Goal: Communication & Community: Answer question/provide support

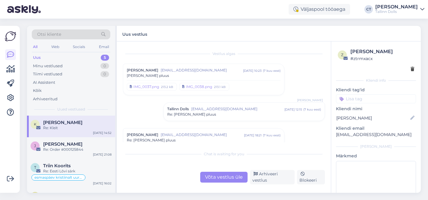
scroll to position [210, 0]
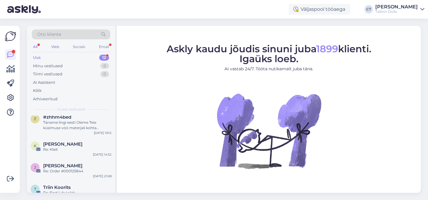
scroll to position [121, 0]
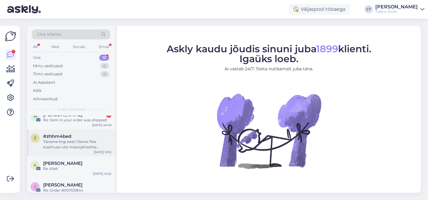
click at [84, 149] on div "Täname lingi eest! Oleme Teie küsimuse vöö materjali kohta edastanud kolleegile…" at bounding box center [77, 144] width 68 height 11
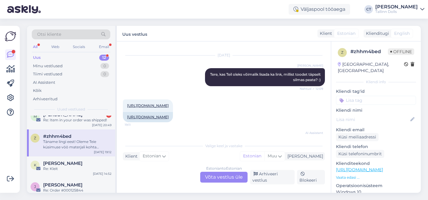
scroll to position [113, 0]
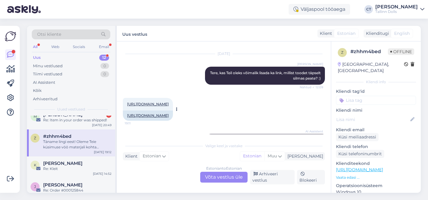
click at [169, 106] on link "[URL][DOMAIN_NAME]" at bounding box center [148, 104] width 42 height 4
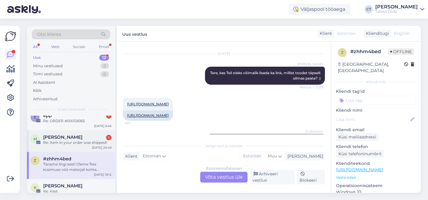
click at [75, 139] on div "[PERSON_NAME] 1" at bounding box center [77, 136] width 68 height 5
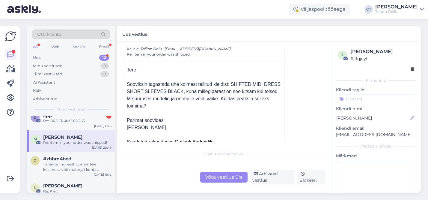
scroll to position [27, 0]
click at [220, 175] on div "Võta vestlus üle" at bounding box center [223, 176] width 47 height 11
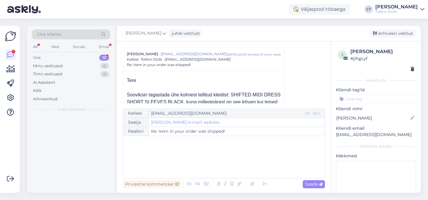
scroll to position [0, 0]
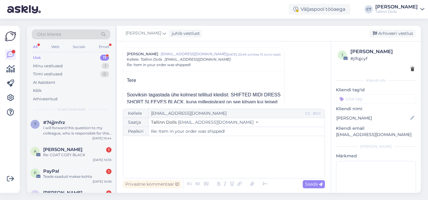
click at [173, 149] on div "﻿" at bounding box center [223, 157] width 195 height 36
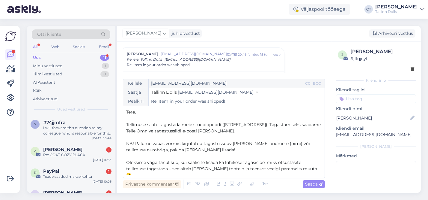
click at [155, 112] on p "Tere," at bounding box center [223, 112] width 195 height 6
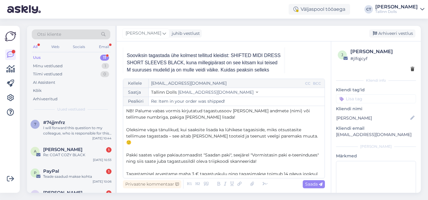
scroll to position [56, 0]
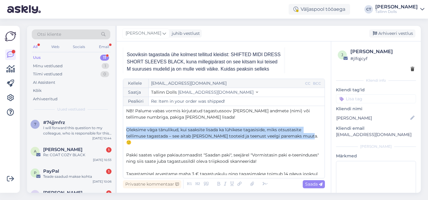
drag, startPoint x: 250, startPoint y: 134, endPoint x: 138, endPoint y: 121, distance: 112.3
click at [139, 121] on div "Tere, [PERSON_NAME]! ﻿ Tellimuse saate tagastada meie stuudiopoodi ([STREET_ADD…" at bounding box center [223, 142] width 195 height 66
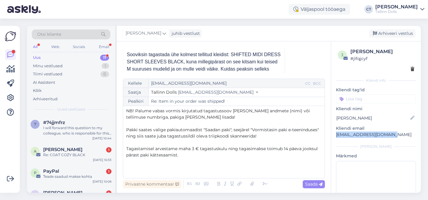
drag, startPoint x: 389, startPoint y: 135, endPoint x: 337, endPoint y: 135, distance: 52.5
click at [337, 135] on p "[EMAIL_ADDRESS][DOMAIN_NAME]" at bounding box center [376, 134] width 80 height 6
copy p "[EMAIL_ADDRESS][DOMAIN_NAME]"
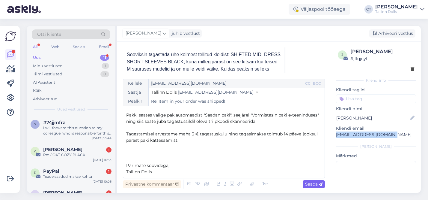
click at [314, 185] on span "Saada" at bounding box center [313, 183] width 17 height 5
type input "Re: Item in your order was shipped!"
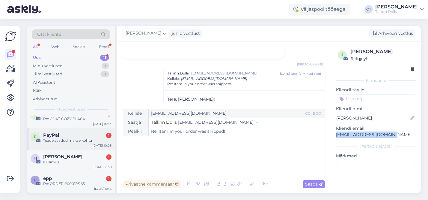
scroll to position [16, 0]
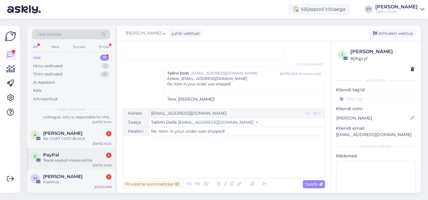
click at [79, 156] on div "PayPal 1" at bounding box center [77, 154] width 68 height 5
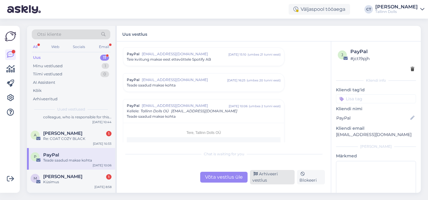
click at [267, 177] on div "Arhiveeri vestlus" at bounding box center [272, 177] width 45 height 14
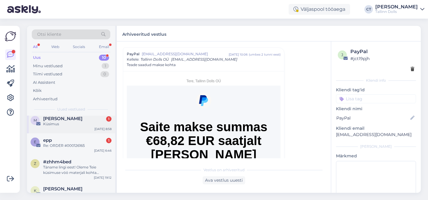
scroll to position [50, 0]
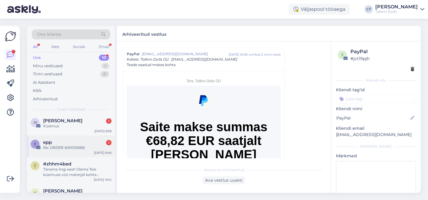
click at [73, 156] on div "e epp 1 Re: ORDER #000126165 [DATE] 6:46" at bounding box center [71, 146] width 88 height 22
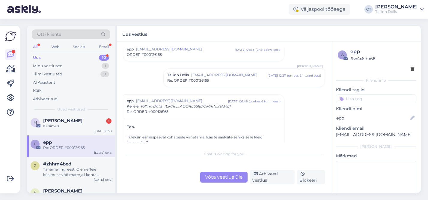
scroll to position [20, 0]
click at [220, 86] on div "Tallinn Dolls [EMAIL_ADDRESS][DOMAIN_NAME] [DATE] 12:27 ( umbes 24 tunni eest )…" at bounding box center [244, 79] width 161 height 18
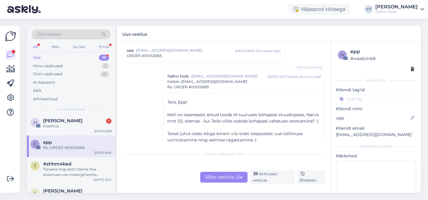
scroll to position [7, 0]
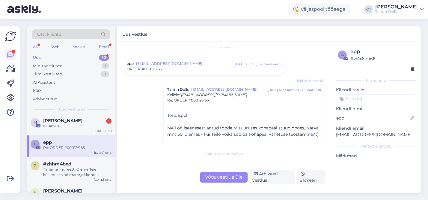
click at [207, 73] on div "epp [EMAIL_ADDRESS][DOMAIN_NAME] [DATE] 06:53 ( ühe päeva eest ) ORDER #0001261…" at bounding box center [203, 66] width 161 height 18
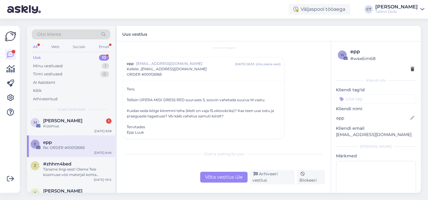
click at [207, 73] on div "ORDER #000126165" at bounding box center [204, 74] width 154 height 5
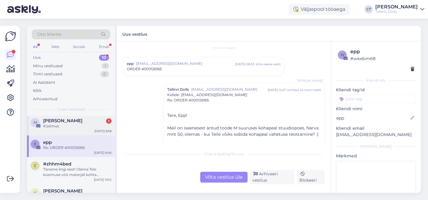
click at [64, 132] on div "M [PERSON_NAME] 1 Küsimus [DATE] 8:58" at bounding box center [71, 125] width 88 height 22
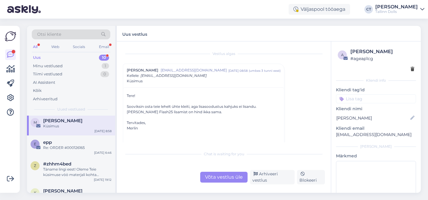
scroll to position [27, 0]
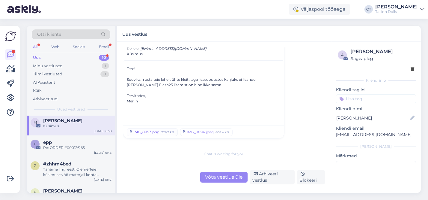
click at [148, 132] on div "IMG_8893.png" at bounding box center [146, 131] width 26 height 5
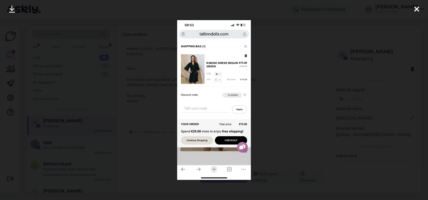
click at [416, 11] on icon at bounding box center [416, 10] width 5 height 8
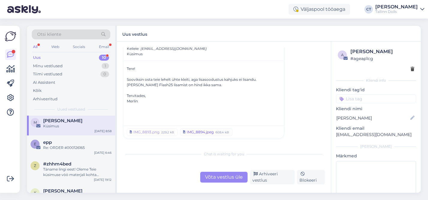
click at [204, 132] on div "IMG_8894.jpeg" at bounding box center [200, 131] width 27 height 5
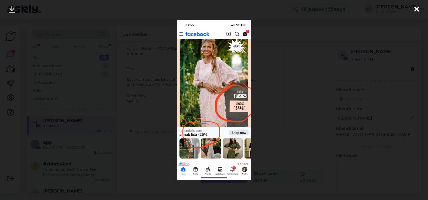
click at [297, 76] on div at bounding box center [214, 100] width 428 height 200
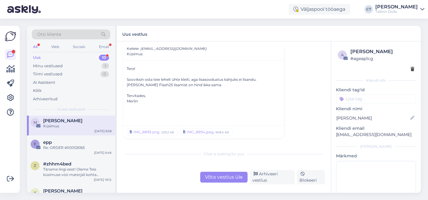
click at [222, 180] on div "Võta vestlus üle" at bounding box center [223, 176] width 47 height 11
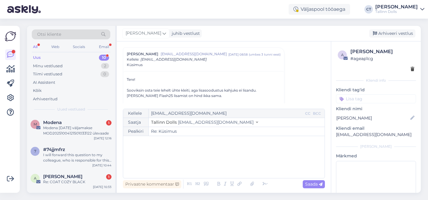
click at [196, 160] on div "﻿" at bounding box center [223, 157] width 195 height 36
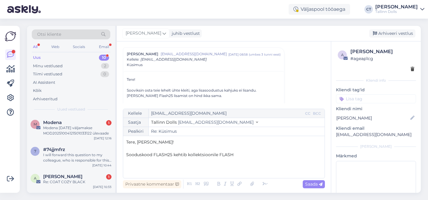
click at [252, 156] on p "Sooduskood FLASH25 kehtib kollektsioonile FLASH" at bounding box center [223, 154] width 195 height 6
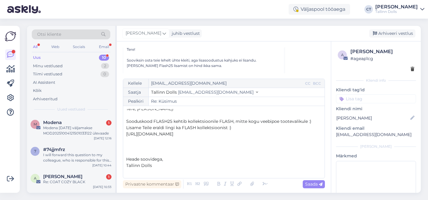
scroll to position [50, 0]
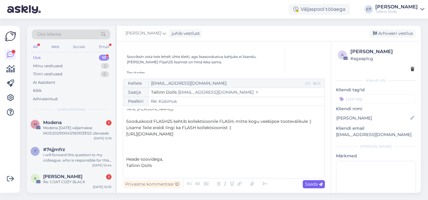
click at [310, 185] on span "Saada" at bounding box center [313, 183] width 17 height 5
type input "Re: Re: Küsimus"
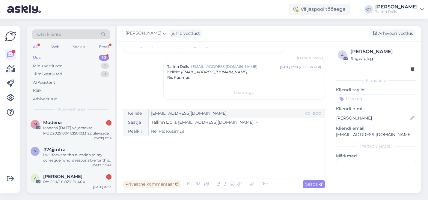
scroll to position [0, 0]
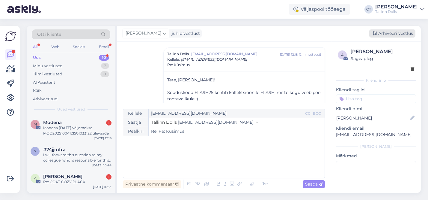
click at [395, 34] on div "Arhiveeri vestlus" at bounding box center [392, 33] width 46 height 8
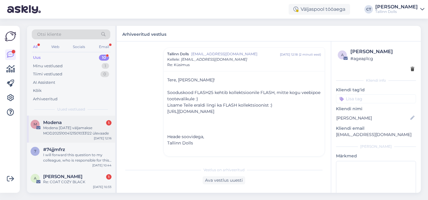
click at [86, 138] on div "M Modena 1 Modena [DATE] väljamakse MOD20251004121501033122 ülevaade [DATE] 12:…" at bounding box center [71, 128] width 88 height 27
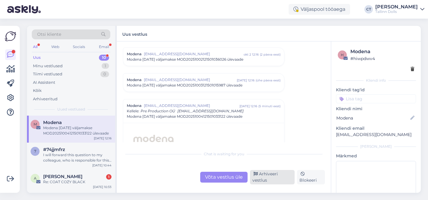
click at [272, 175] on div "Arhiveeri vestlus" at bounding box center [272, 177] width 45 height 14
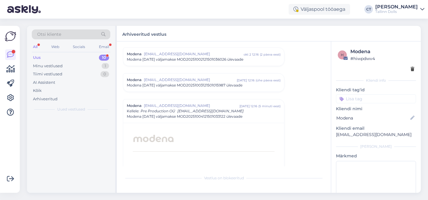
scroll to position [2632, 0]
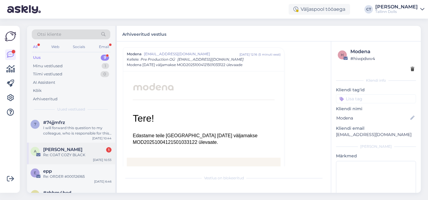
click at [65, 155] on div "Re: COAT COZY BLACK" at bounding box center [77, 154] width 68 height 5
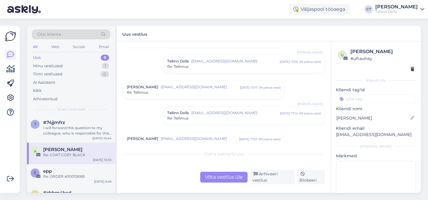
scroll to position [0, 0]
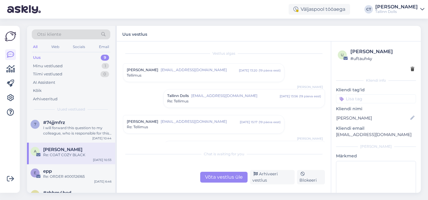
click at [218, 75] on div "Tellimus" at bounding box center [204, 75] width 154 height 5
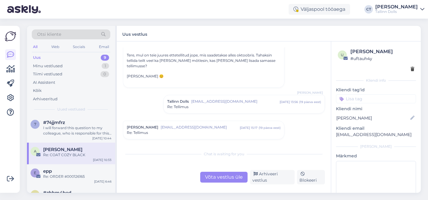
scroll to position [41, 0]
click at [221, 104] on div "Re: Tellimus" at bounding box center [244, 106] width 154 height 5
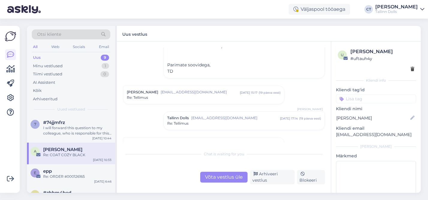
scroll to position [148, 0]
click at [219, 94] on div "Re: Tellimus" at bounding box center [204, 96] width 154 height 5
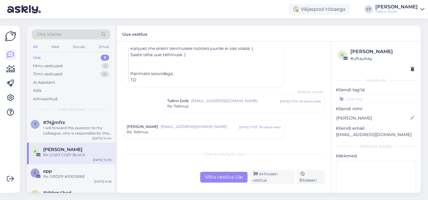
scroll to position [306, 0]
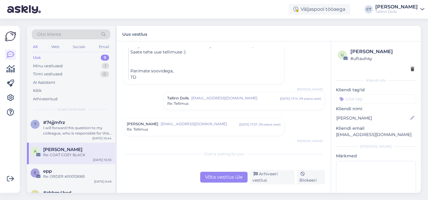
click at [227, 97] on div "Tallinn Dolls [EMAIL_ADDRESS][DOMAIN_NAME] [DATE] 17:14 ( 19 päeva eest ) Re: […" at bounding box center [244, 101] width 161 height 18
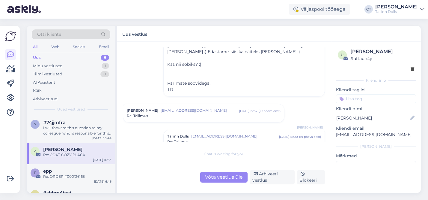
scroll to position [428, 0]
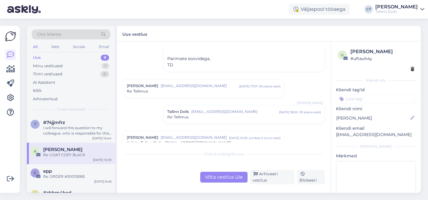
click at [224, 88] on div "Re: Tellimus" at bounding box center [204, 90] width 154 height 5
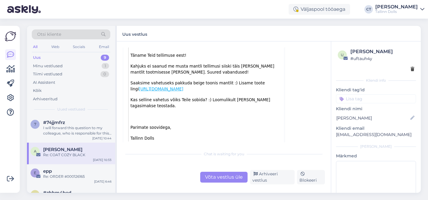
scroll to position [771, 0]
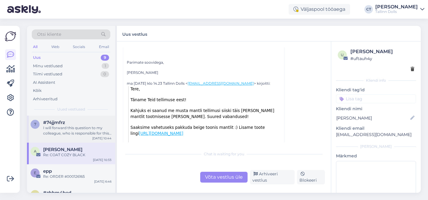
click at [85, 127] on div "I will forward this question to my colleague, who is responsible for this. The …" at bounding box center [77, 130] width 68 height 11
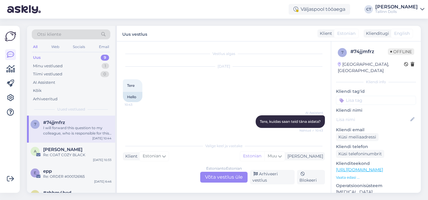
scroll to position [150, 0]
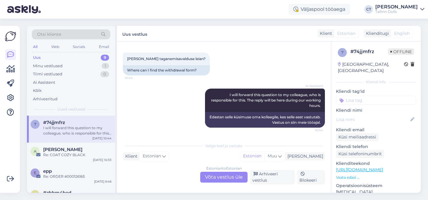
click at [226, 178] on div "Estonian to Estonian Võta vestlus üle" at bounding box center [223, 176] width 47 height 11
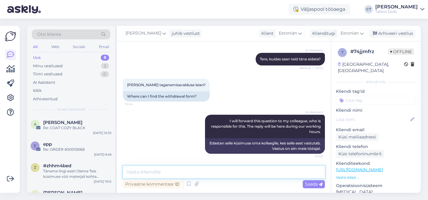
click at [186, 170] on textarea at bounding box center [224, 171] width 202 height 13
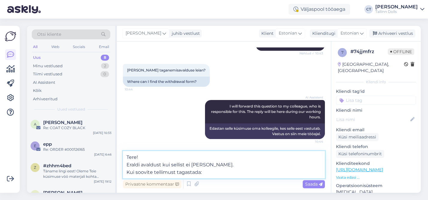
scroll to position [146, 0]
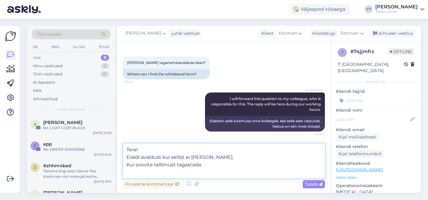
paste textarea "Tellimuse saate tagastada meie stuudiopoodi ([STREET_ADDRESS]). Tagastamiseks s…"
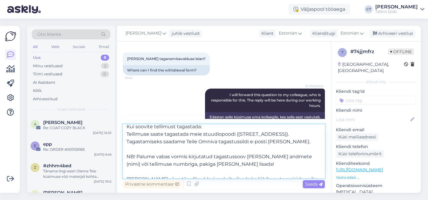
scroll to position [16, 0]
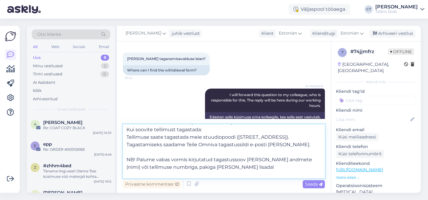
click at [279, 144] on textarea "Tere! Eraldi avaldust kui sellist ei [PERSON_NAME]. Kui soovite tellimust tagas…" at bounding box center [224, 151] width 202 height 54
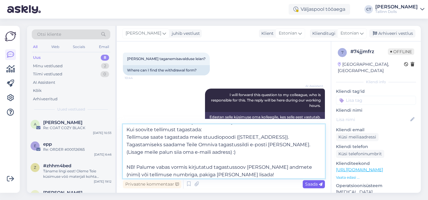
type textarea "Tere! Eraldi avaldust kui sellist ei [PERSON_NAME]. Kui soovite tellimust tagas…"
click at [317, 183] on span "Saada" at bounding box center [313, 183] width 17 height 5
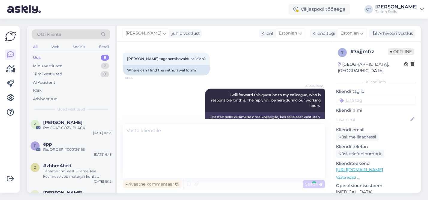
scroll to position [0, 0]
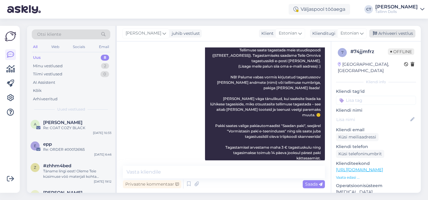
click at [397, 35] on div "Arhiveeri vestlus" at bounding box center [392, 33] width 46 height 8
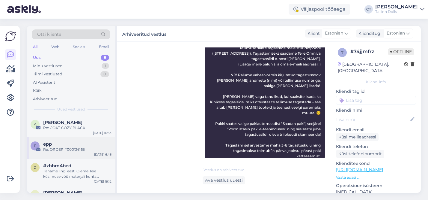
click at [73, 147] on div "Re: ORDER #000126165" at bounding box center [77, 149] width 68 height 5
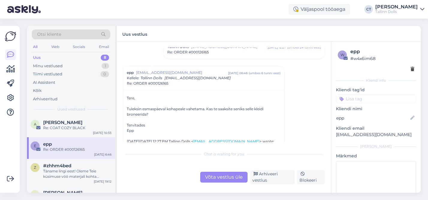
scroll to position [50, 0]
click at [64, 169] on div "Täname lingi eest! Oleme Teie küsimuse vöö materjali kohta edastanud kolleegile…" at bounding box center [77, 173] width 68 height 11
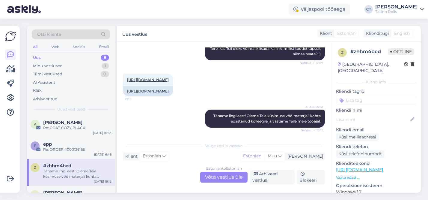
scroll to position [28, 0]
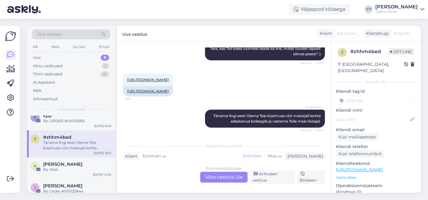
click at [77, 164] on div "[PERSON_NAME]" at bounding box center [77, 163] width 68 height 5
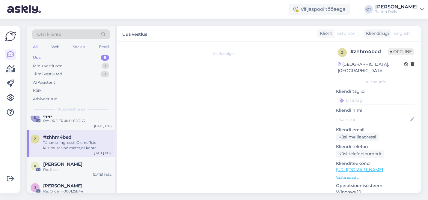
scroll to position [210, 0]
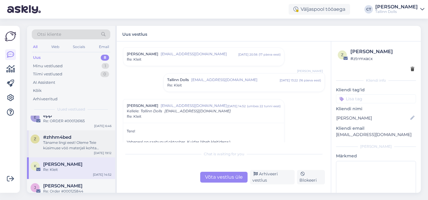
click at [70, 150] on div "z #zhhm4bed Täname lingi eest! Oleme Teie küsimuse vöö materjali kohta edastanu…" at bounding box center [71, 143] width 88 height 27
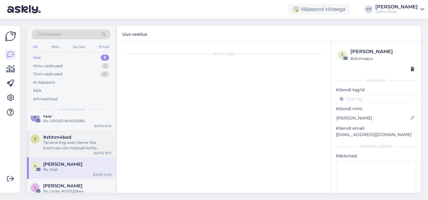
scroll to position [159, 0]
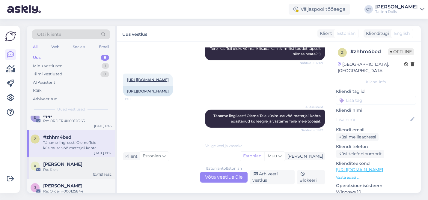
click at [75, 171] on div "Re: Kleit" at bounding box center [77, 169] width 68 height 5
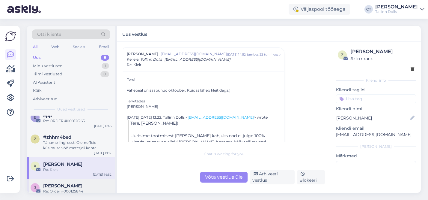
click at [67, 187] on span "[PERSON_NAME]" at bounding box center [62, 185] width 39 height 5
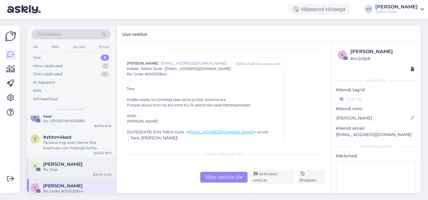
scroll to position [0, 0]
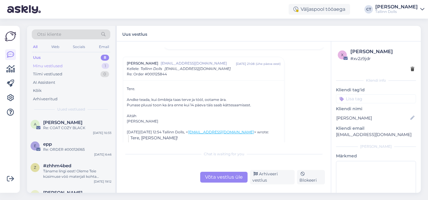
click at [69, 63] on div "Minu vestlused 1" at bounding box center [71, 66] width 79 height 8
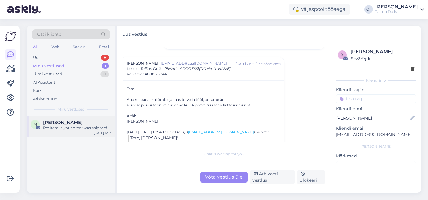
click at [71, 131] on div "M [PERSON_NAME] Re: Item in your order was shipped! [DATE] 12:13" at bounding box center [71, 126] width 88 height 22
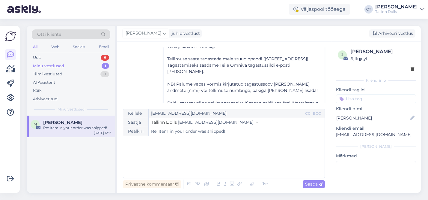
scroll to position [80, 0]
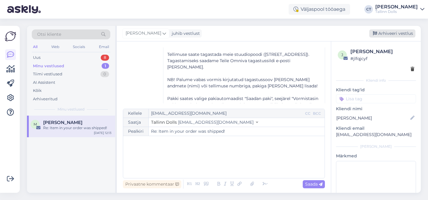
click at [403, 34] on div "Arhiveeri vestlus" at bounding box center [392, 33] width 46 height 8
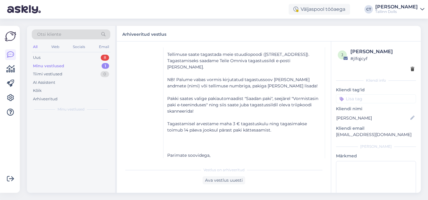
scroll to position [42, 0]
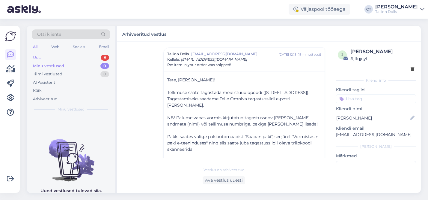
click at [70, 57] on div "Uus 8" at bounding box center [71, 57] width 79 height 8
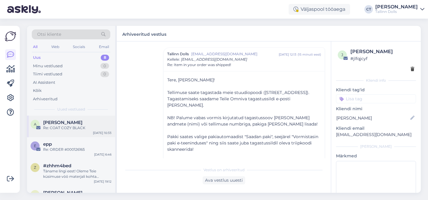
click at [69, 128] on div "Re: COAT COZY BLACK" at bounding box center [77, 127] width 68 height 5
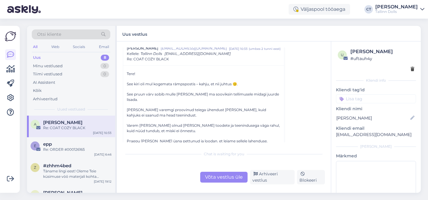
scroll to position [177, 0]
click at [63, 57] on div "Uus 8" at bounding box center [71, 57] width 79 height 8
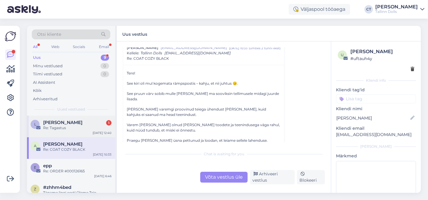
click at [75, 123] on div "[PERSON_NAME] 1" at bounding box center [77, 122] width 68 height 5
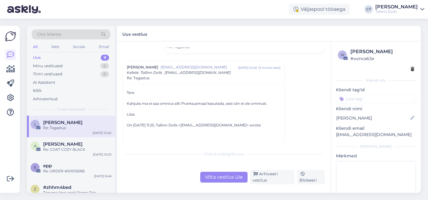
scroll to position [455, 0]
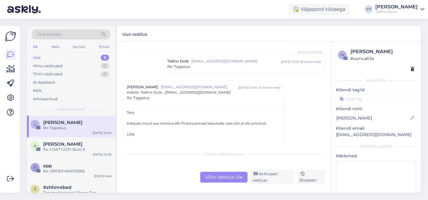
click at [218, 66] on div "Re: Tagastus" at bounding box center [244, 66] width 154 height 5
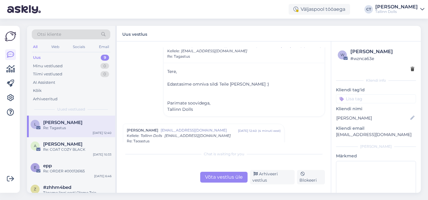
scroll to position [439, 0]
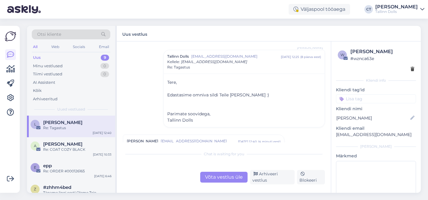
click at [257, 59] on span "[EMAIL_ADDRESS][DOMAIN_NAME]" at bounding box center [236, 56] width 90 height 5
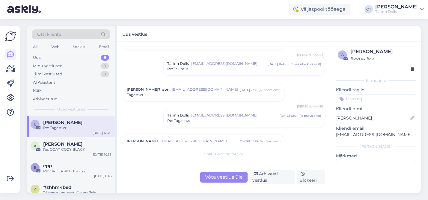
scroll to position [328, 0]
click at [225, 91] on span "[EMAIL_ADDRESS][DOMAIN_NAME]" at bounding box center [206, 89] width 68 height 5
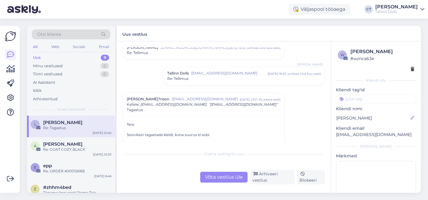
scroll to position [314, 0]
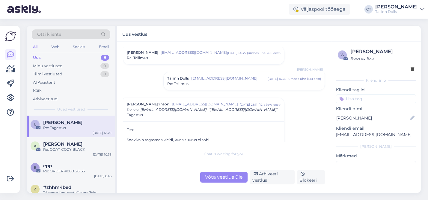
click at [239, 86] on div "Re: Tellimus" at bounding box center [244, 83] width 154 height 5
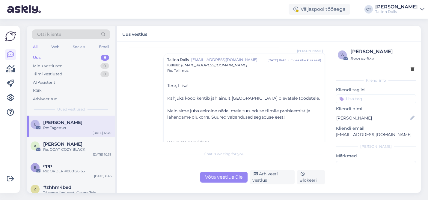
scroll to position [336, 0]
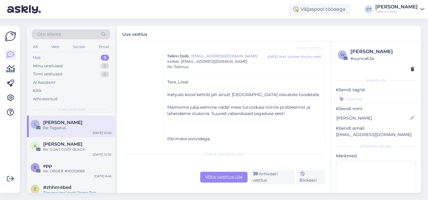
click at [251, 60] on div "Tallinn Dolls [EMAIL_ADDRESS][DOMAIN_NAME] [DATE] 16:45 ( umbes ühe kuu eest ) …" at bounding box center [244, 61] width 154 height 16
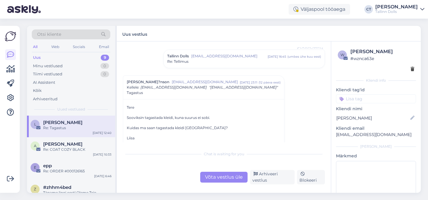
click at [83, 58] on div "Uus 9" at bounding box center [71, 57] width 79 height 8
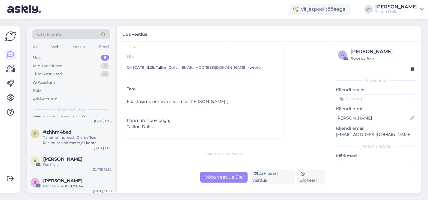
scroll to position [0, 0]
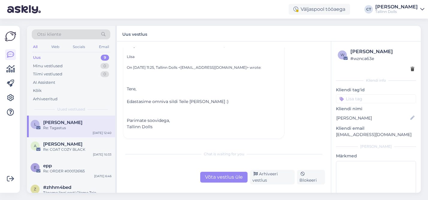
click at [76, 56] on div "Uus 9" at bounding box center [71, 57] width 79 height 8
click at [62, 127] on div "Re: Tagastus" at bounding box center [77, 127] width 68 height 5
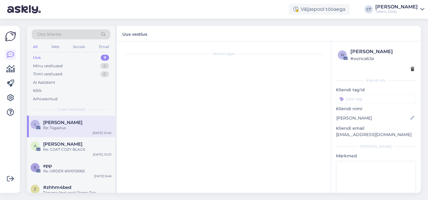
scroll to position [467, 0]
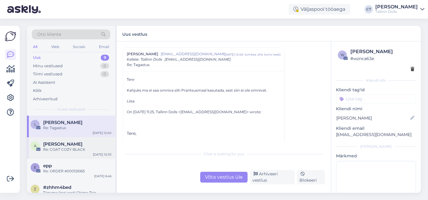
click at [70, 148] on div "Re: COAT COZY BLACK" at bounding box center [77, 149] width 68 height 5
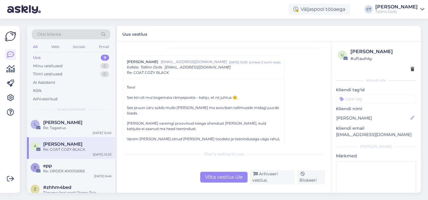
scroll to position [163, 0]
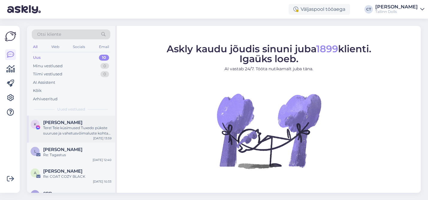
click at [70, 135] on div "Tere! Teie küsimused Tuxedo pükste suuruse ja vahetusvõimaluste kohta eeldavad …" at bounding box center [77, 130] width 68 height 11
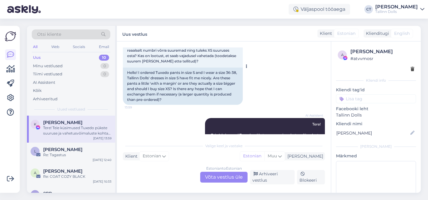
scroll to position [81, 0]
